Goal: Task Accomplishment & Management: Use online tool/utility

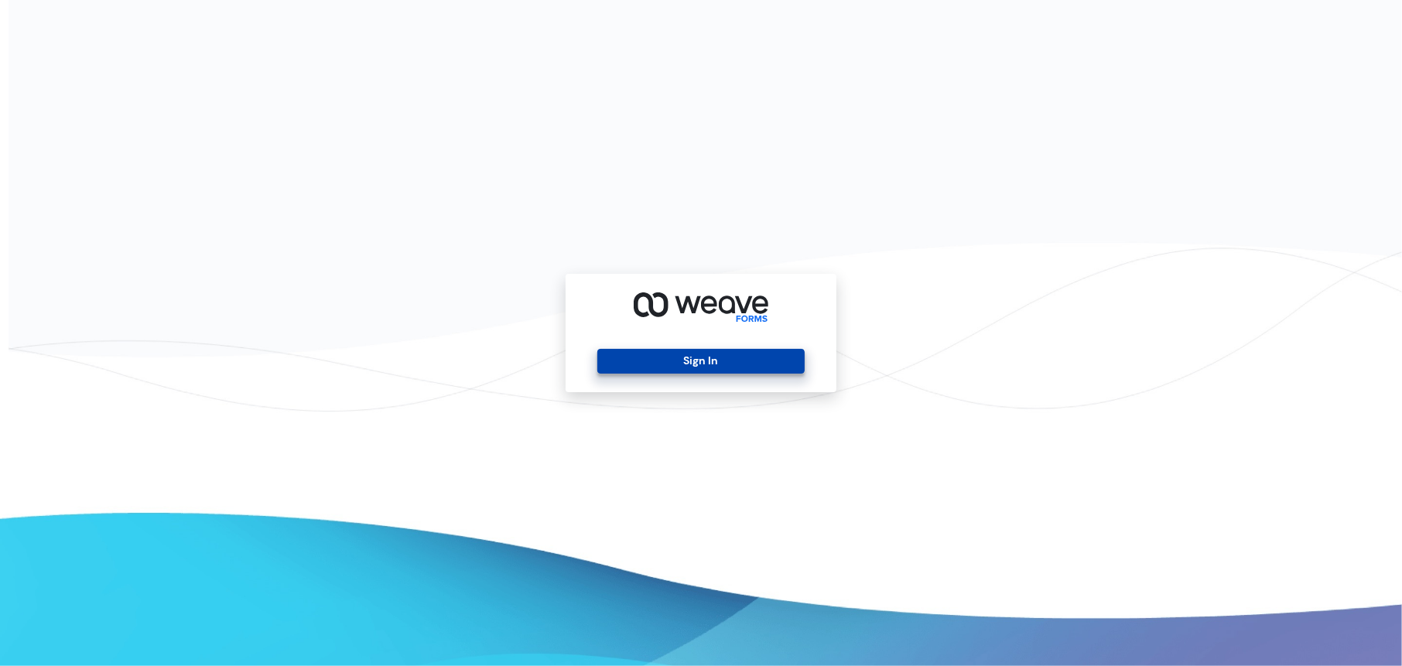
click at [732, 361] on button "Sign In" at bounding box center [700, 361] width 207 height 25
